Goal: Task Accomplishment & Management: Complete application form

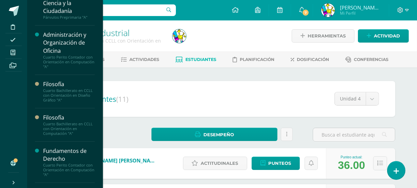
scroll to position [129, 0]
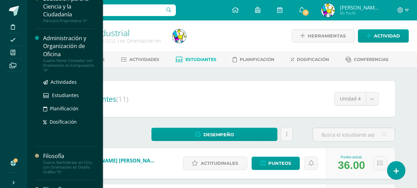
click at [61, 47] on div "Administración y Organización de Oficina" at bounding box center [69, 45] width 52 height 23
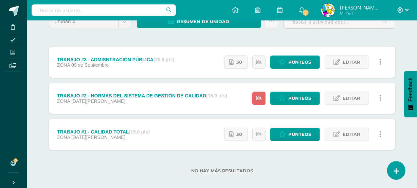
scroll to position [75, 0]
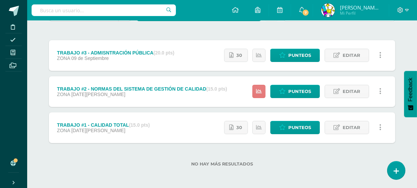
click at [263, 92] on link at bounding box center [259, 91] width 13 height 13
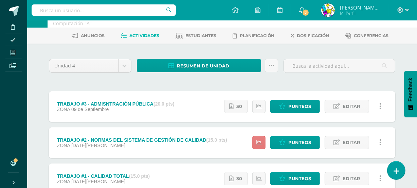
scroll to position [0, 0]
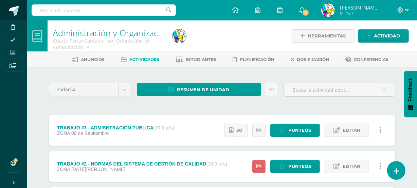
click at [14, 10] on span at bounding box center [14, 11] width 10 height 10
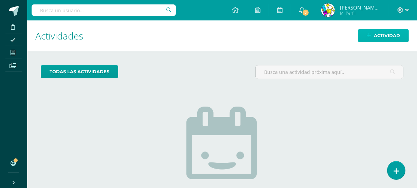
click at [388, 37] on span "Actividad" at bounding box center [387, 35] width 26 height 13
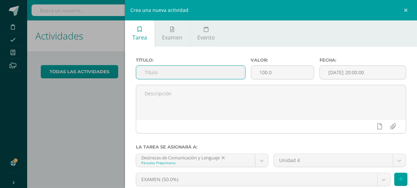
click at [233, 71] on input "text" at bounding box center [190, 72] width 109 height 13
type input "EVALUACIÓN FINAL"
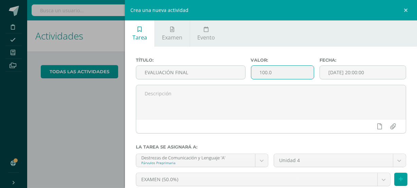
click at [264, 72] on input "100.0" at bounding box center [283, 72] width 63 height 13
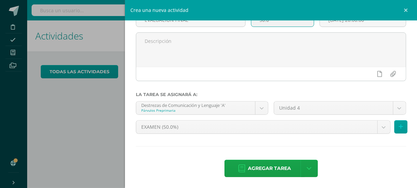
scroll to position [54, 0]
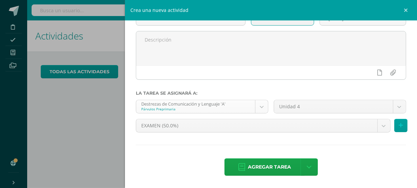
type input "50.0"
click at [258, 108] on body "Disciplina Asistencia Mis cursos Archivos Soporte Ayuda Reportar un problema Ce…" at bounding box center [208, 94] width 417 height 188
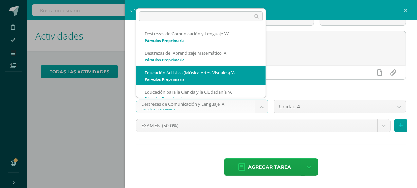
scroll to position [7, 0]
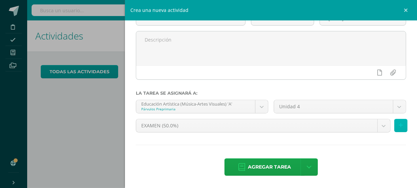
click at [399, 126] on icon at bounding box center [401, 125] width 4 height 6
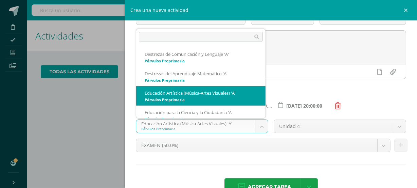
click at [260, 128] on body "Disciplina Asistencia Mis cursos Archivos Soporte Ayuda Reportar un problema Ce…" at bounding box center [208, 94] width 417 height 188
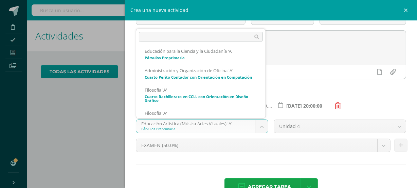
scroll to position [60, 0]
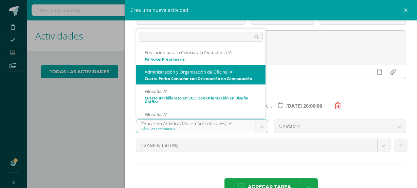
select select "71864"
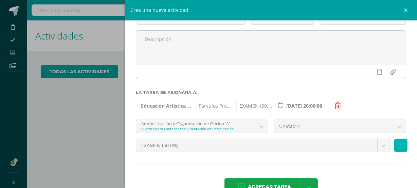
click at [399, 144] on icon at bounding box center [401, 145] width 4 height 6
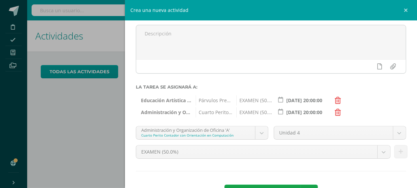
scroll to position [87, 0]
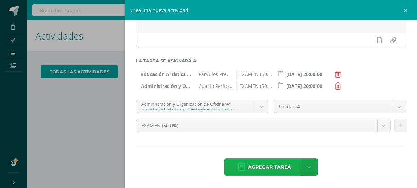
click at [276, 168] on span "Agregar tarea" at bounding box center [269, 166] width 43 height 17
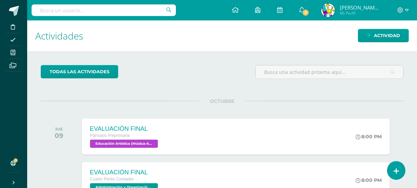
scroll to position [49, 0]
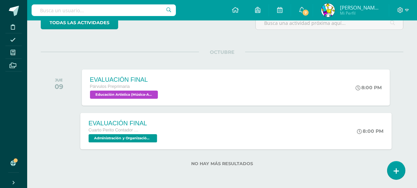
click at [137, 139] on span "Administración y Organización de Oficina 'A'" at bounding box center [122, 138] width 69 height 8
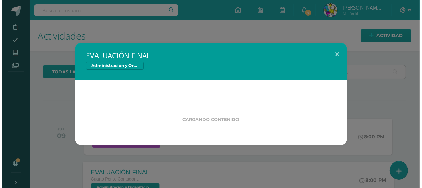
scroll to position [0, 0]
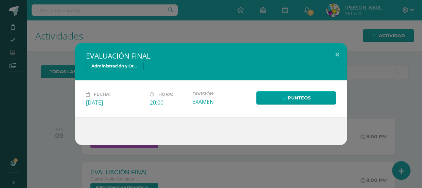
click at [297, 90] on div "Fecha: Jueves 09 de Octubre Hora: 20:00 División: EXAMEN Punteos" at bounding box center [211, 98] width 272 height 36
click at [297, 97] on link "Punteos" at bounding box center [296, 97] width 80 height 13
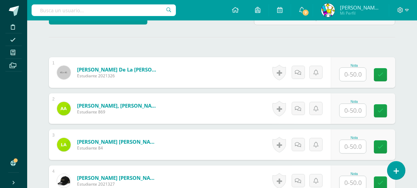
scroll to position [377, 0]
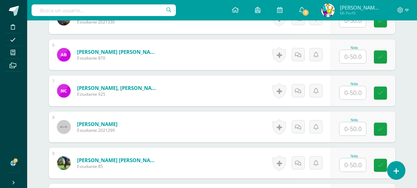
click at [355, 94] on input "text" at bounding box center [353, 92] width 27 height 13
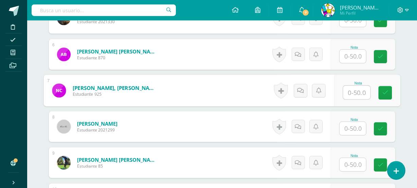
scroll to position [377, 0]
type input "8"
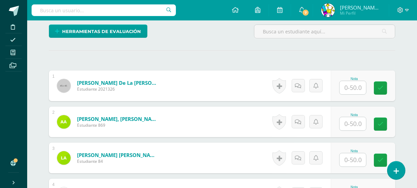
scroll to position [158, 0]
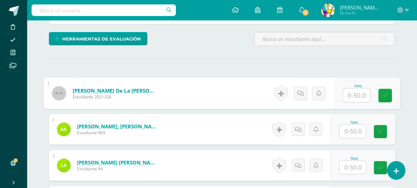
click at [358, 97] on input "text" at bounding box center [357, 95] width 27 height 14
type input "42"
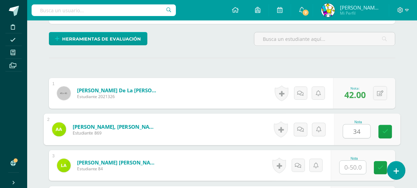
type input "34"
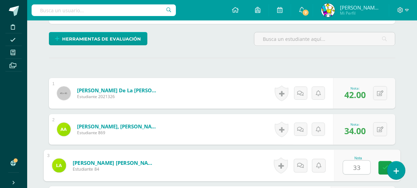
type input "33"
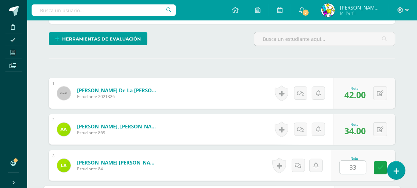
scroll to position [267, 0]
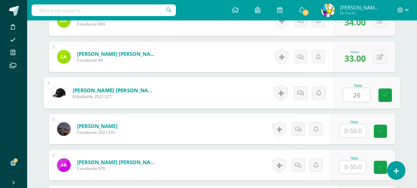
type input "26"
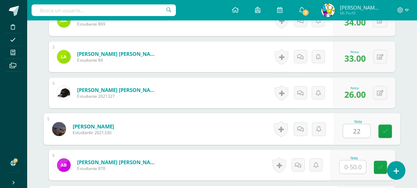
type input "22"
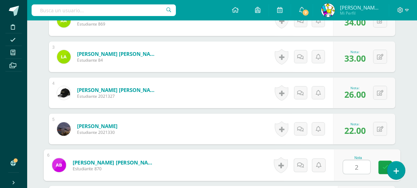
type input "20"
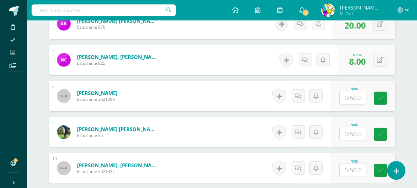
scroll to position [413, 0]
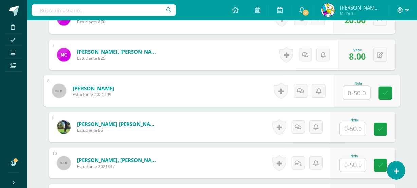
click at [350, 95] on input "text" at bounding box center [357, 93] width 27 height 14
type input "12"
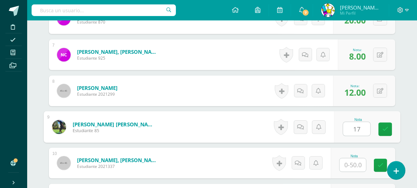
type input "17"
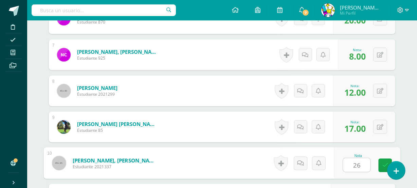
type input "26"
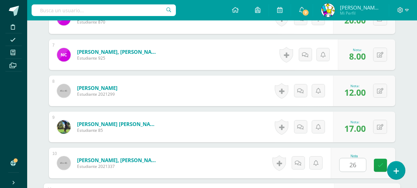
scroll to position [519, 0]
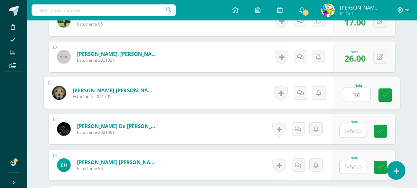
type input "36"
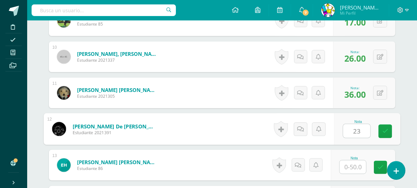
type input "23"
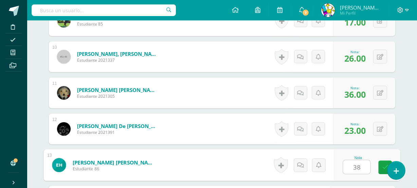
type input "38"
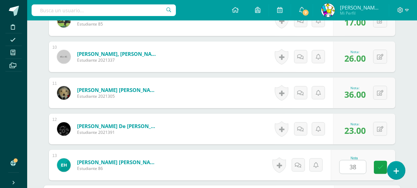
scroll to position [627, 0]
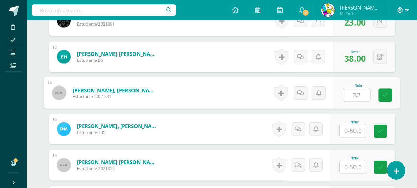
type input "32"
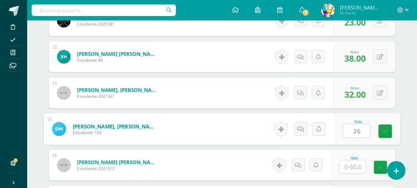
type input "26"
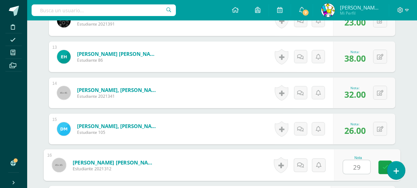
type input "29"
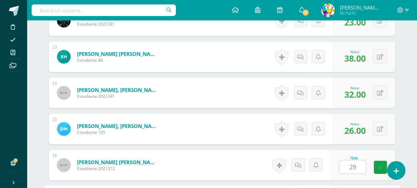
scroll to position [735, 0]
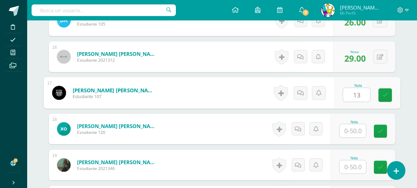
type input "13"
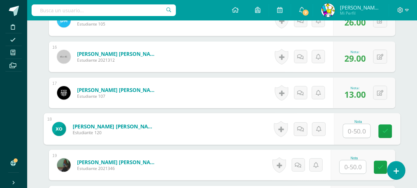
click at [355, 169] on input "text" at bounding box center [353, 166] width 27 height 13
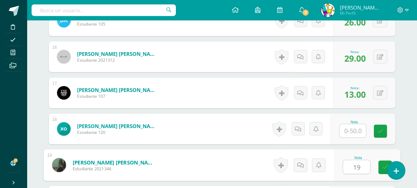
type input "19"
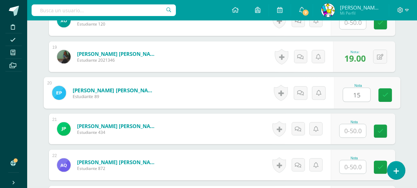
type input "15"
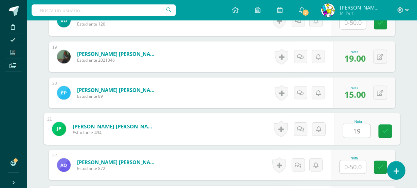
type input "19"
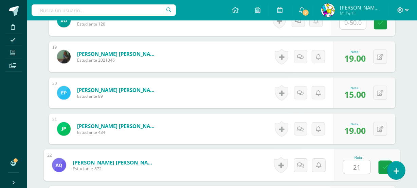
type input "21"
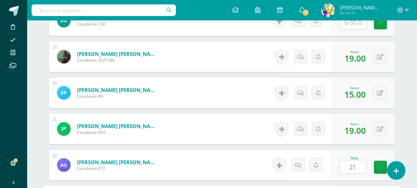
scroll to position [952, 0]
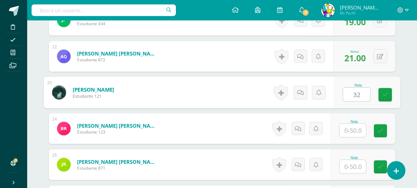
type input "32"
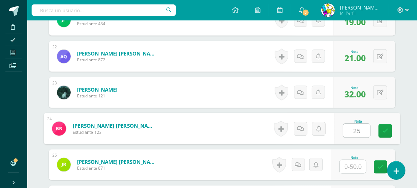
type input "25"
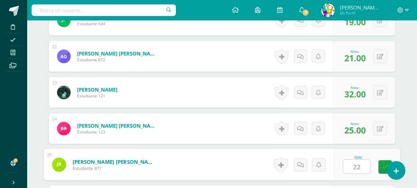
type input "22"
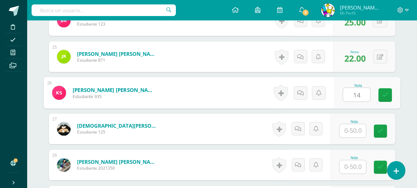
type input "1"
type input "22"
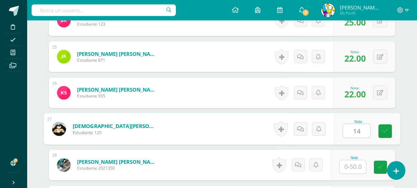
type input "14"
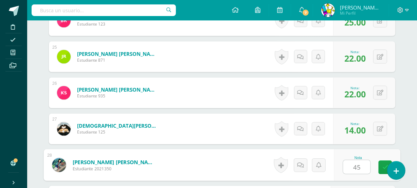
type input "45"
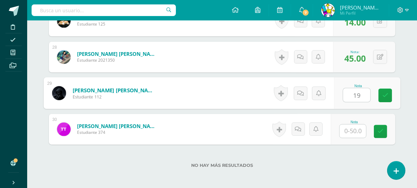
type input "19"
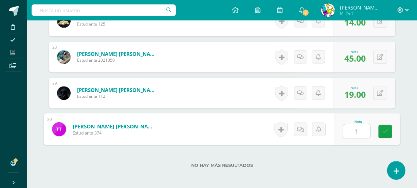
type input "15"
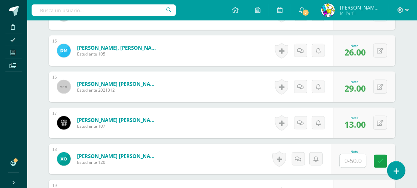
scroll to position [698, 0]
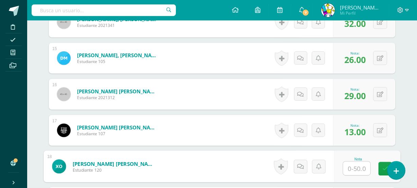
click at [355, 163] on input "text" at bounding box center [357, 168] width 27 height 14
type input "20"
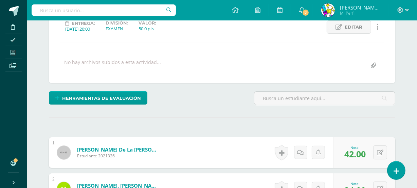
scroll to position [0, 0]
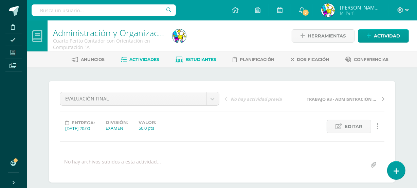
click at [201, 61] on span "Estudiantes" at bounding box center [201, 59] width 31 height 5
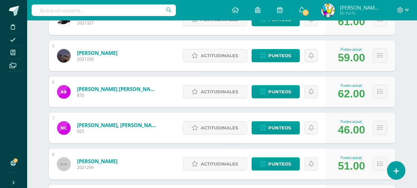
scroll to position [211, 0]
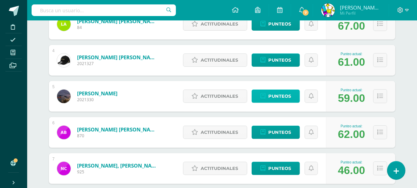
click at [283, 98] on span "Punteos" at bounding box center [280, 96] width 23 height 13
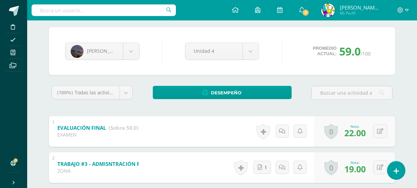
scroll to position [94, 0]
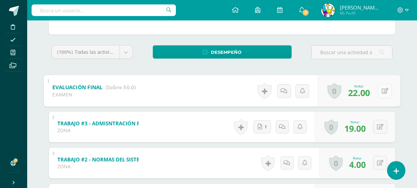
click at [378, 91] on button at bounding box center [385, 91] width 14 height 14
type input "23"
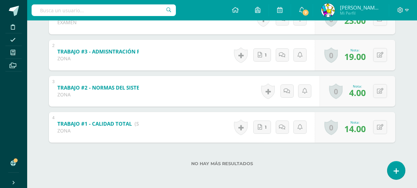
scroll to position [0, 0]
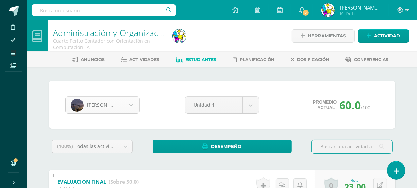
click at [135, 104] on body "Disciplina Asistencia Mis cursos Archivos Soporte Ayuda Reportar un problema Ce…" at bounding box center [208, 177] width 417 height 354
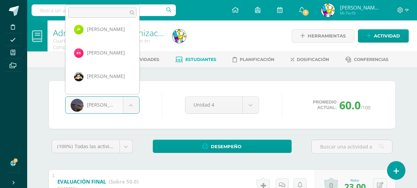
scroll to position [583, 0]
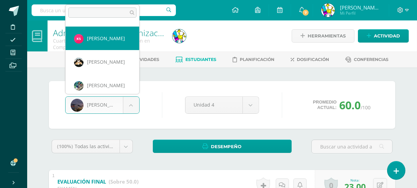
select select "1820"
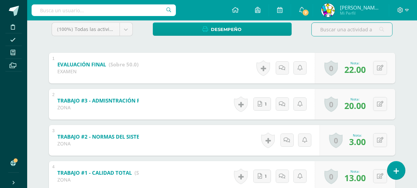
scroll to position [119, 0]
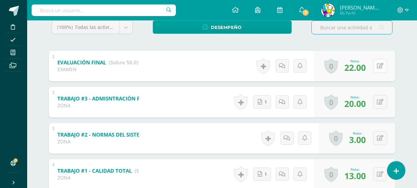
click at [381, 61] on button at bounding box center [381, 66] width 14 height 14
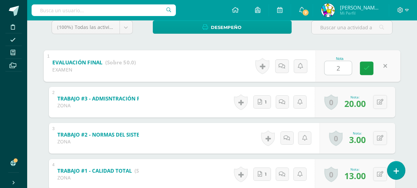
type input "24"
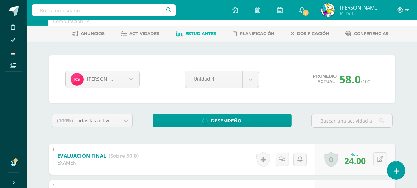
scroll to position [0, 0]
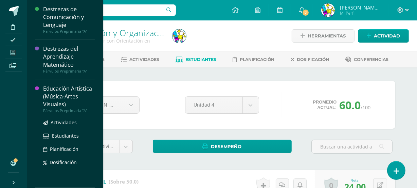
click at [66, 94] on div "Educación Artística (Música-Artes Visuales)" at bounding box center [69, 96] width 52 height 23
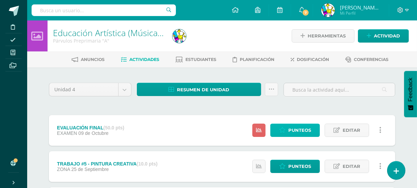
click at [303, 129] on span "Punteos" at bounding box center [300, 130] width 23 height 13
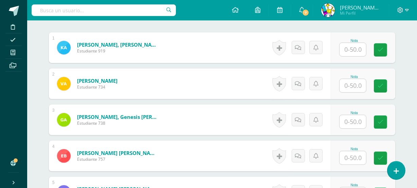
scroll to position [204, 0]
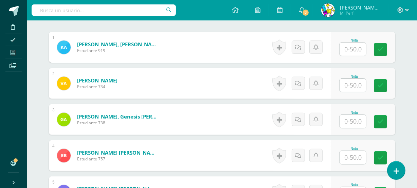
click at [354, 50] on input "text" at bounding box center [353, 48] width 27 height 13
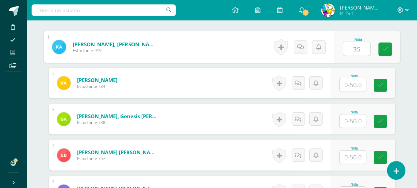
scroll to position [205, 0]
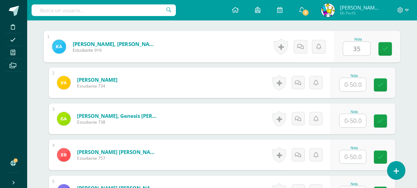
type input "35"
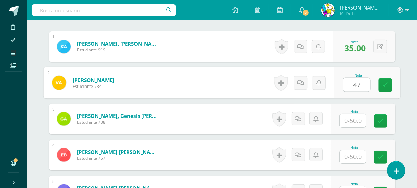
type input "47"
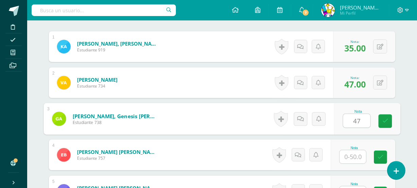
type input "47"
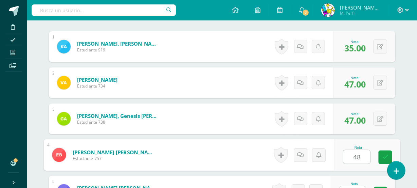
type input "48"
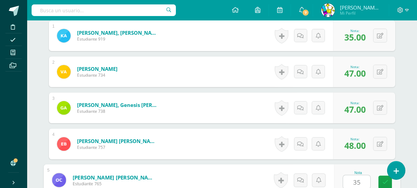
type input "35"
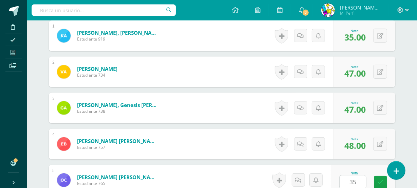
scroll to position [339, 0]
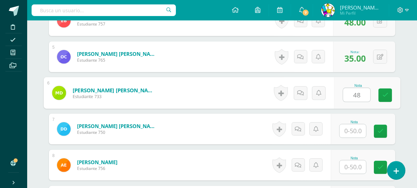
type input "48"
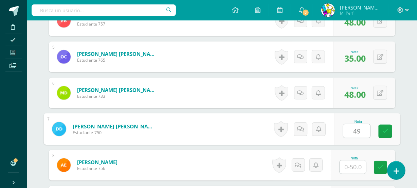
type input "49"
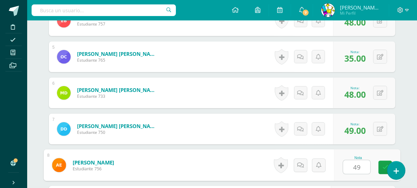
type input "49"
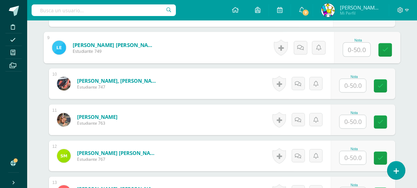
scroll to position [496, 0]
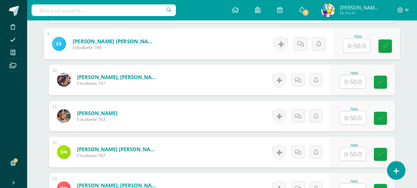
click at [349, 82] on input "text" at bounding box center [353, 81] width 27 height 13
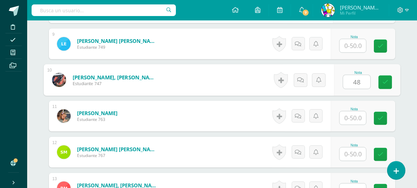
type input "48"
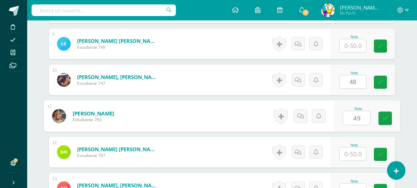
type input "49"
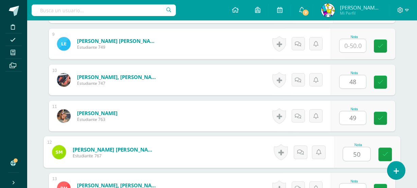
type input "50"
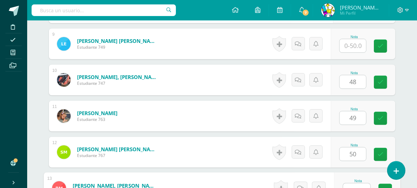
scroll to position [504, 0]
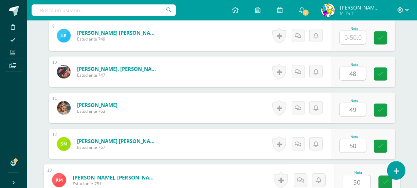
type input "50"
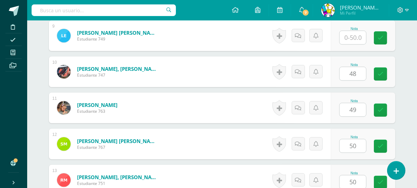
scroll to position [627, 0]
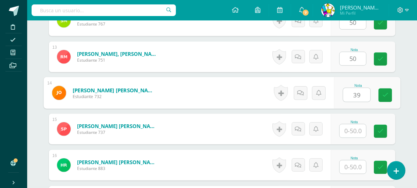
type input "39"
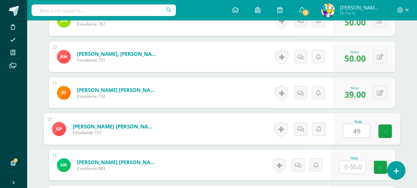
type input "49"
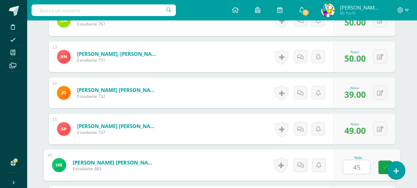
type input "45"
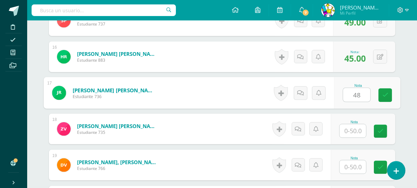
type input "48"
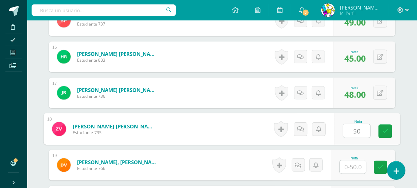
type input "50"
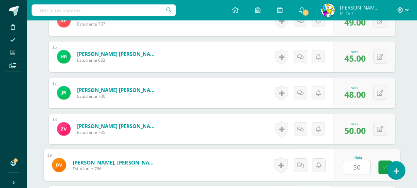
type input "50"
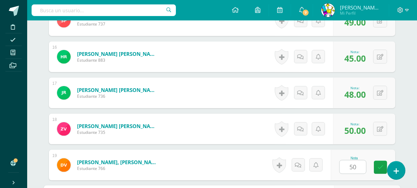
scroll to position [842, 0]
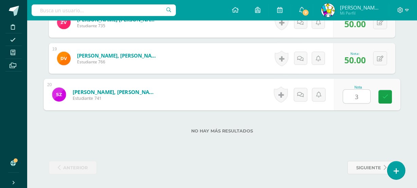
type input "39"
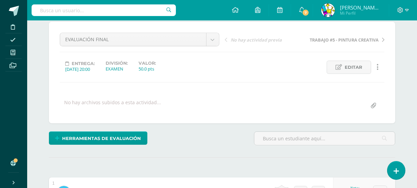
scroll to position [0, 0]
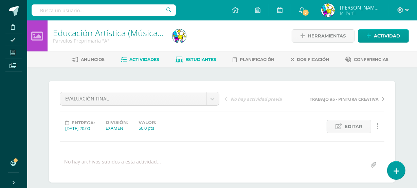
click at [202, 56] on link "Estudiantes" at bounding box center [196, 59] width 41 height 11
